Goal: Check status: Check status

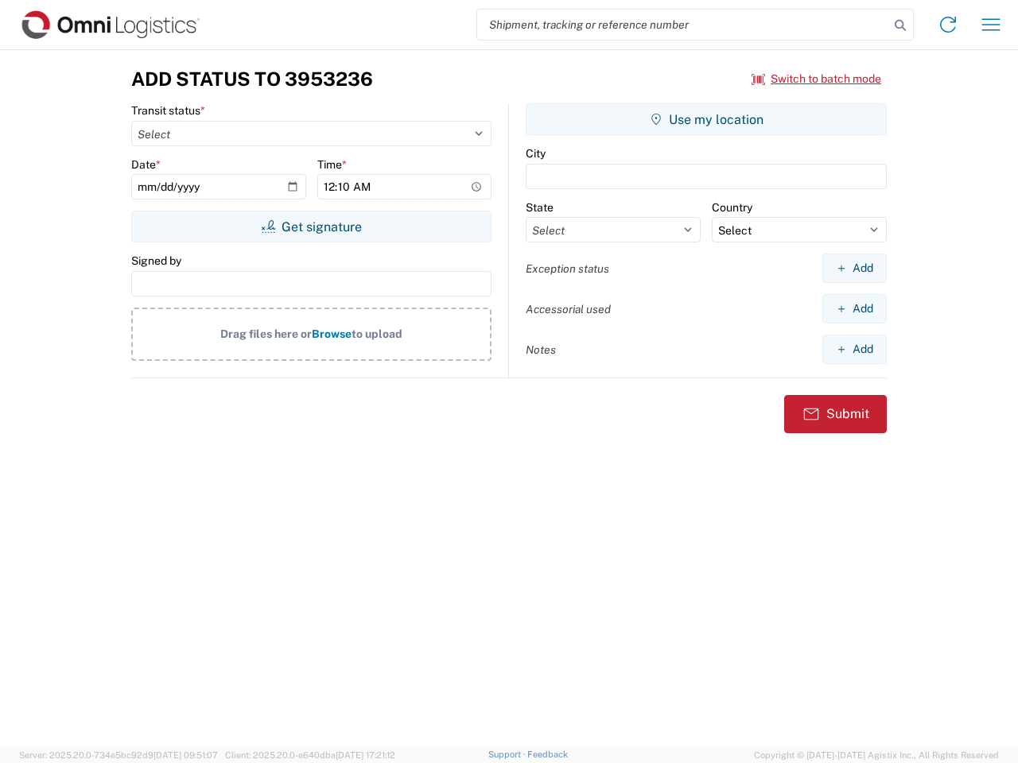
click at [683, 25] on input "search" at bounding box center [683, 25] width 412 height 30
click at [900, 25] on icon at bounding box center [900, 25] width 22 height 22
click at [948, 25] on icon at bounding box center [947, 24] width 25 height 25
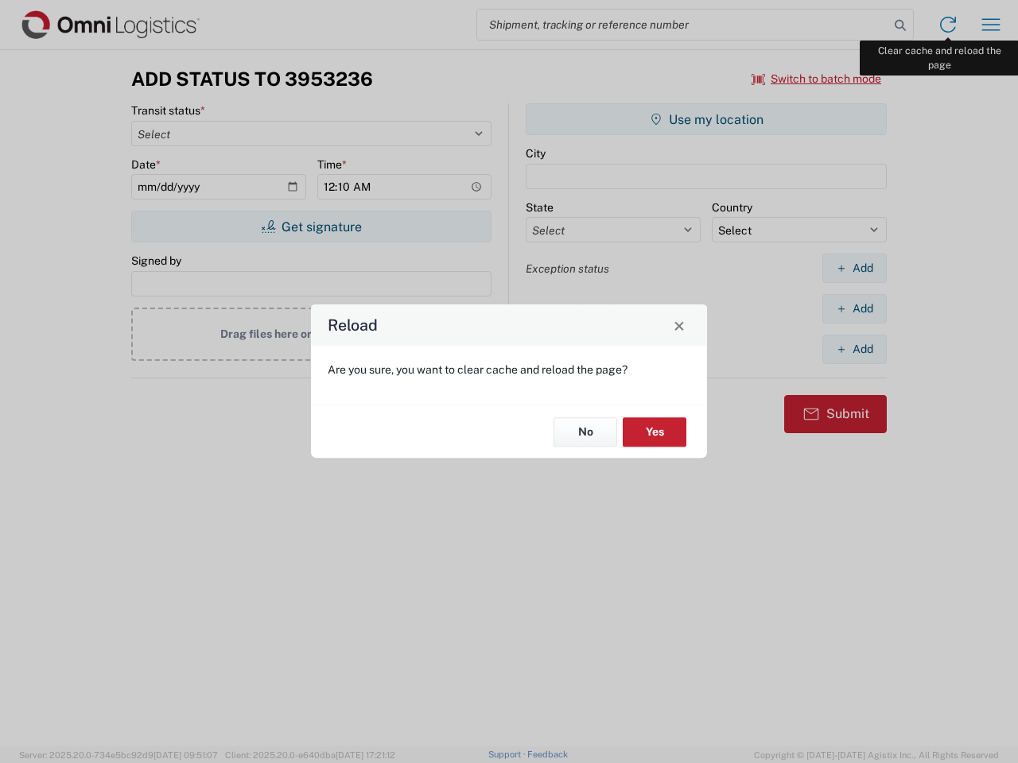
click at [991, 25] on div "Reload Are you sure, you want to clear cache and reload the page? No Yes" at bounding box center [509, 381] width 1018 height 763
click at [817, 79] on div "Reload Are you sure, you want to clear cache and reload the page? No Yes" at bounding box center [509, 381] width 1018 height 763
click at [311, 227] on div "Reload Are you sure, you want to clear cache and reload the page? No Yes" at bounding box center [509, 381] width 1018 height 763
click at [706, 119] on div "Reload Are you sure, you want to clear cache and reload the page? No Yes" at bounding box center [509, 381] width 1018 height 763
click at [854, 268] on div "Reload Are you sure, you want to clear cache and reload the page? No Yes" at bounding box center [509, 381] width 1018 height 763
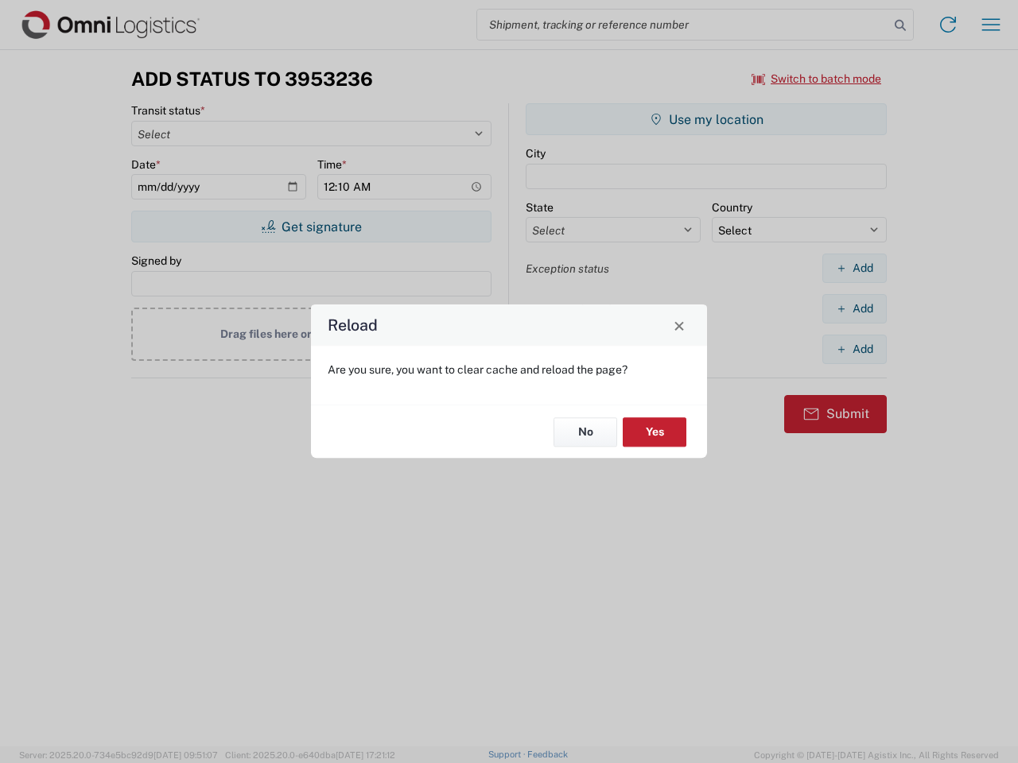
click at [854, 309] on div "Reload Are you sure, you want to clear cache and reload the page? No Yes" at bounding box center [509, 381] width 1018 height 763
click at [854, 349] on div "Reload Are you sure, you want to clear cache and reload the page? No Yes" at bounding box center [509, 381] width 1018 height 763
